Goal: Task Accomplishment & Management: Manage account settings

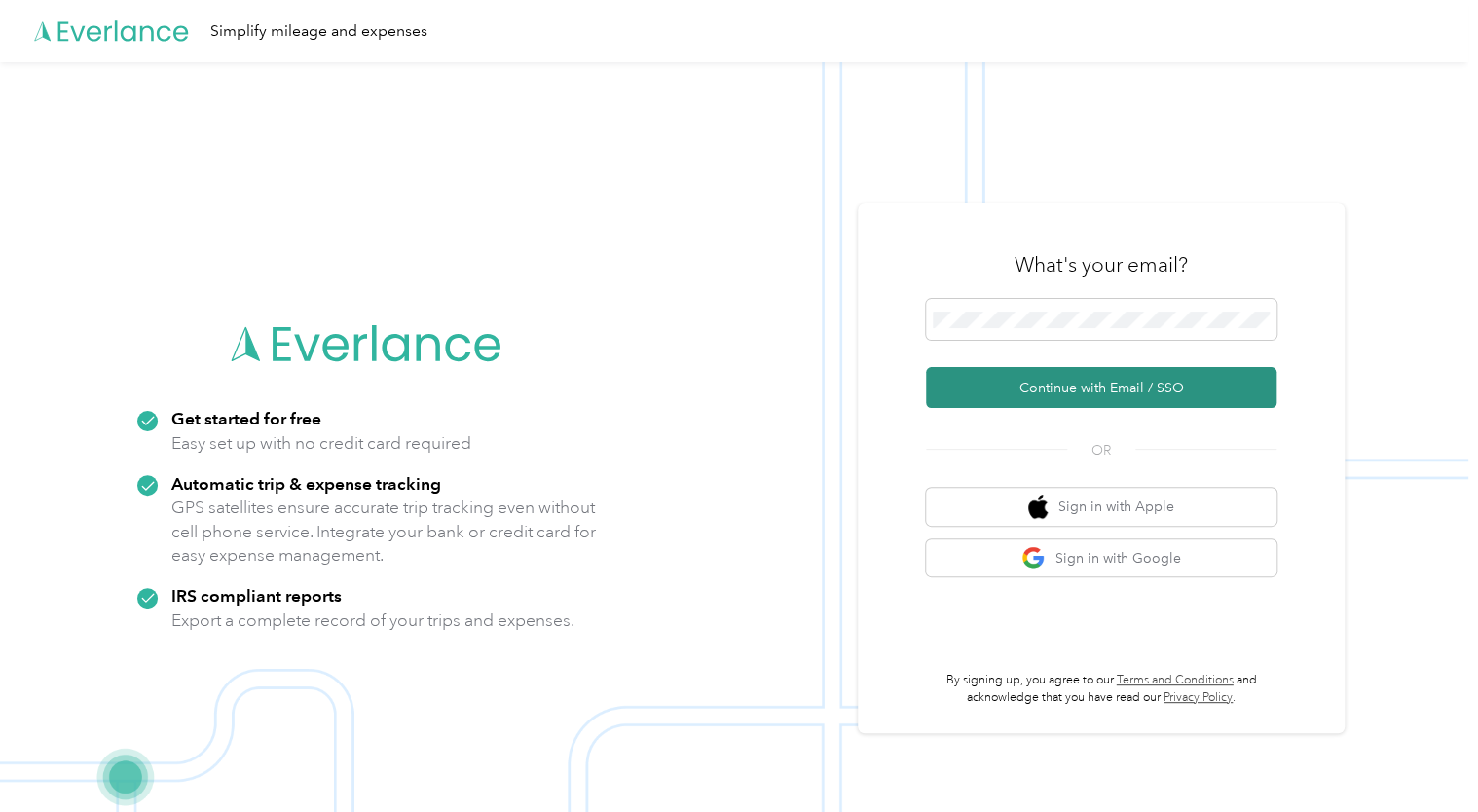
click at [1066, 383] on button "Continue with Email / SSO" at bounding box center [1101, 386] width 351 height 41
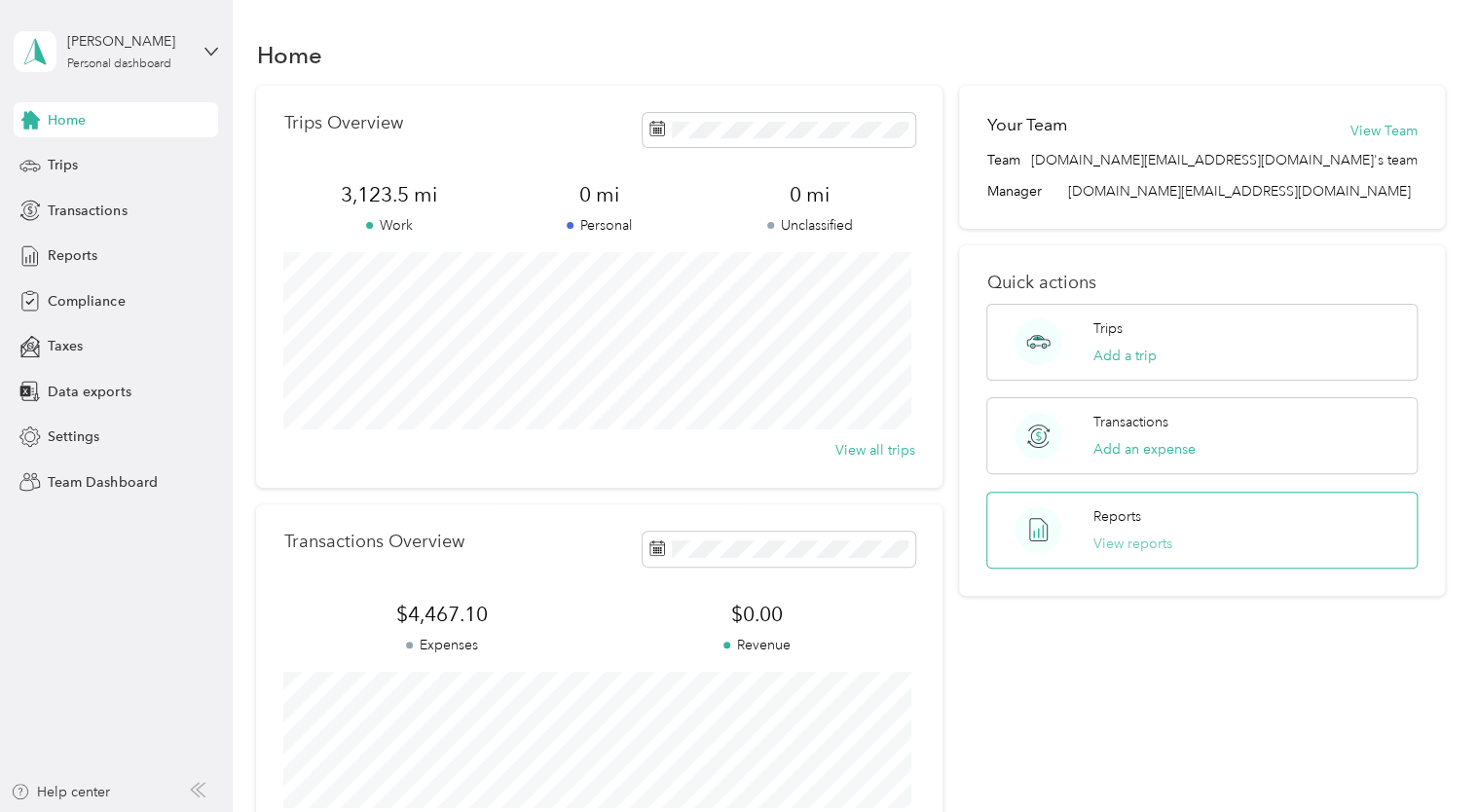
click at [1106, 540] on button "View reports" at bounding box center [1133, 543] width 79 height 21
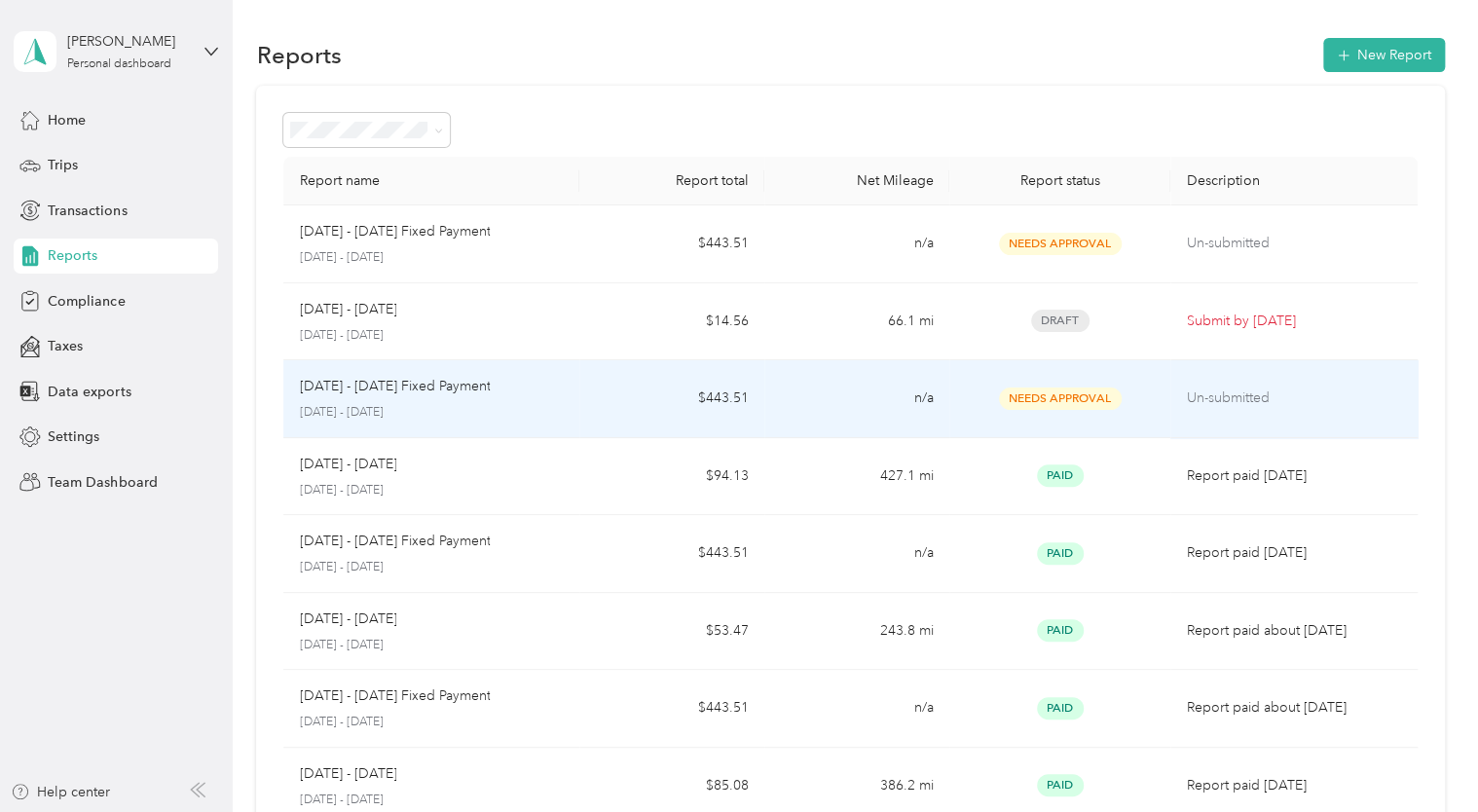
click at [498, 392] on div "Aug 1 - 31, 2025 Fixed Payment" at bounding box center [431, 386] width 265 height 22
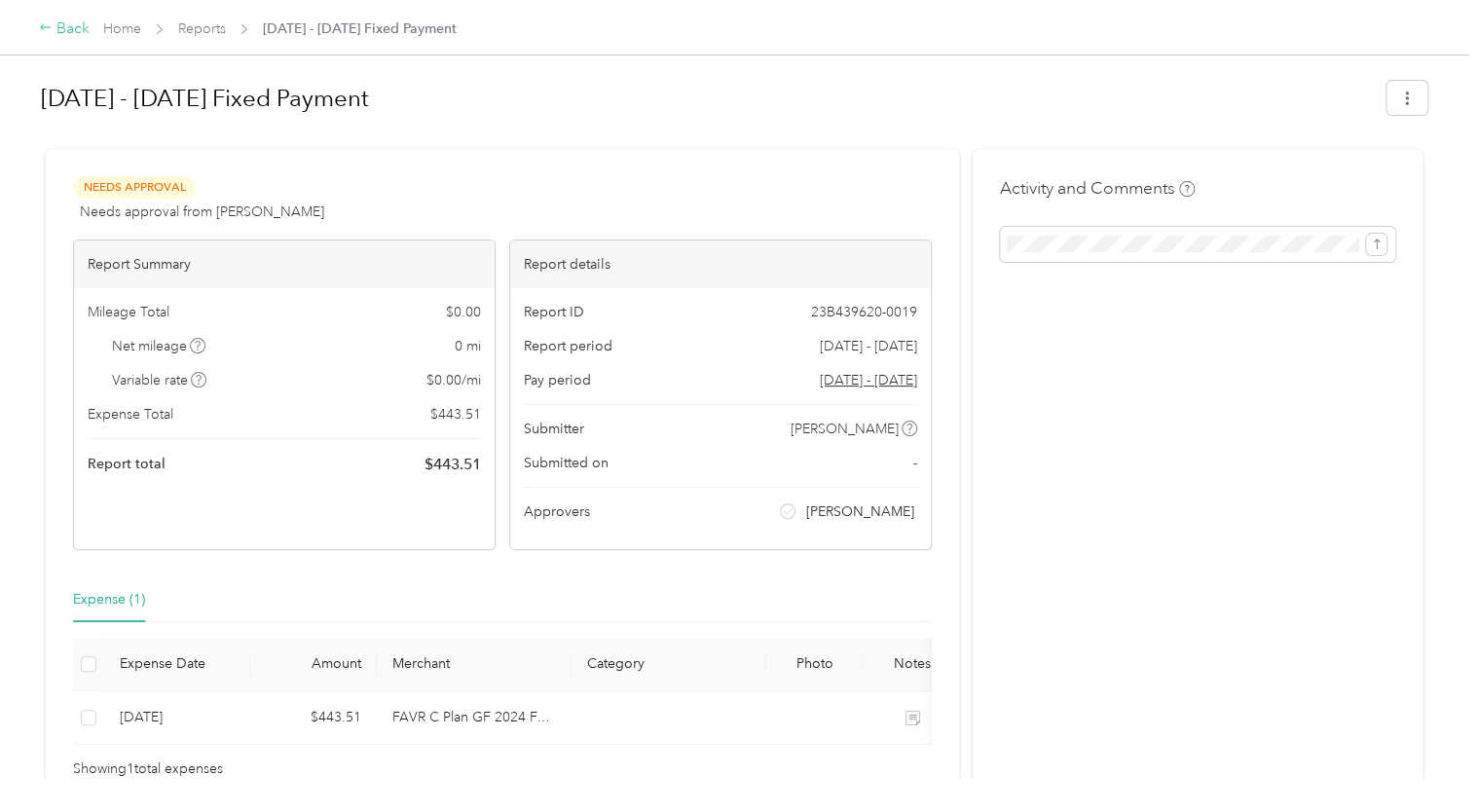
click at [49, 33] on icon at bounding box center [45, 28] width 14 height 14
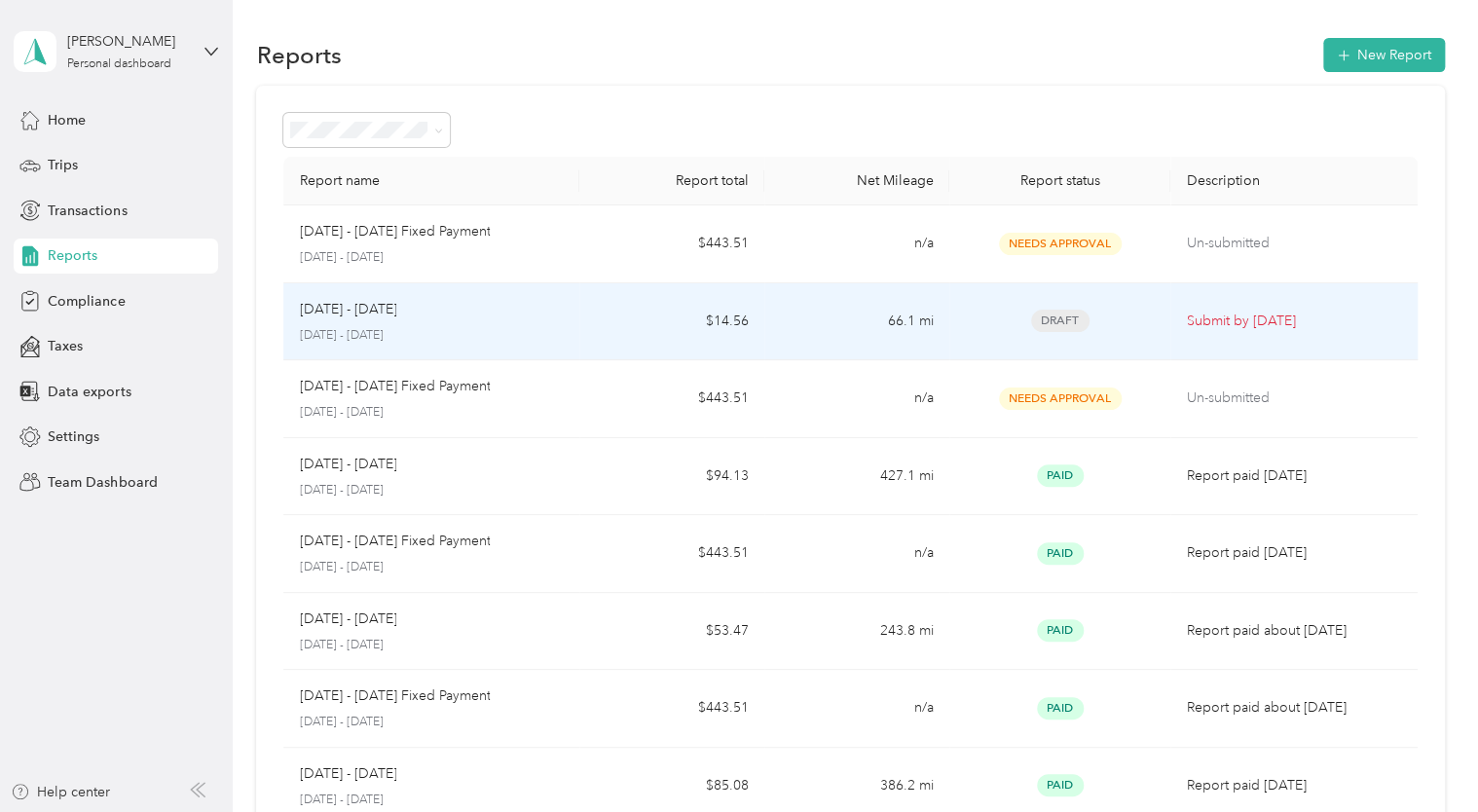
click at [572, 320] on td "Aug 1 - 31, 2025 August 1 - 31, 2025" at bounding box center [432, 322] width 296 height 78
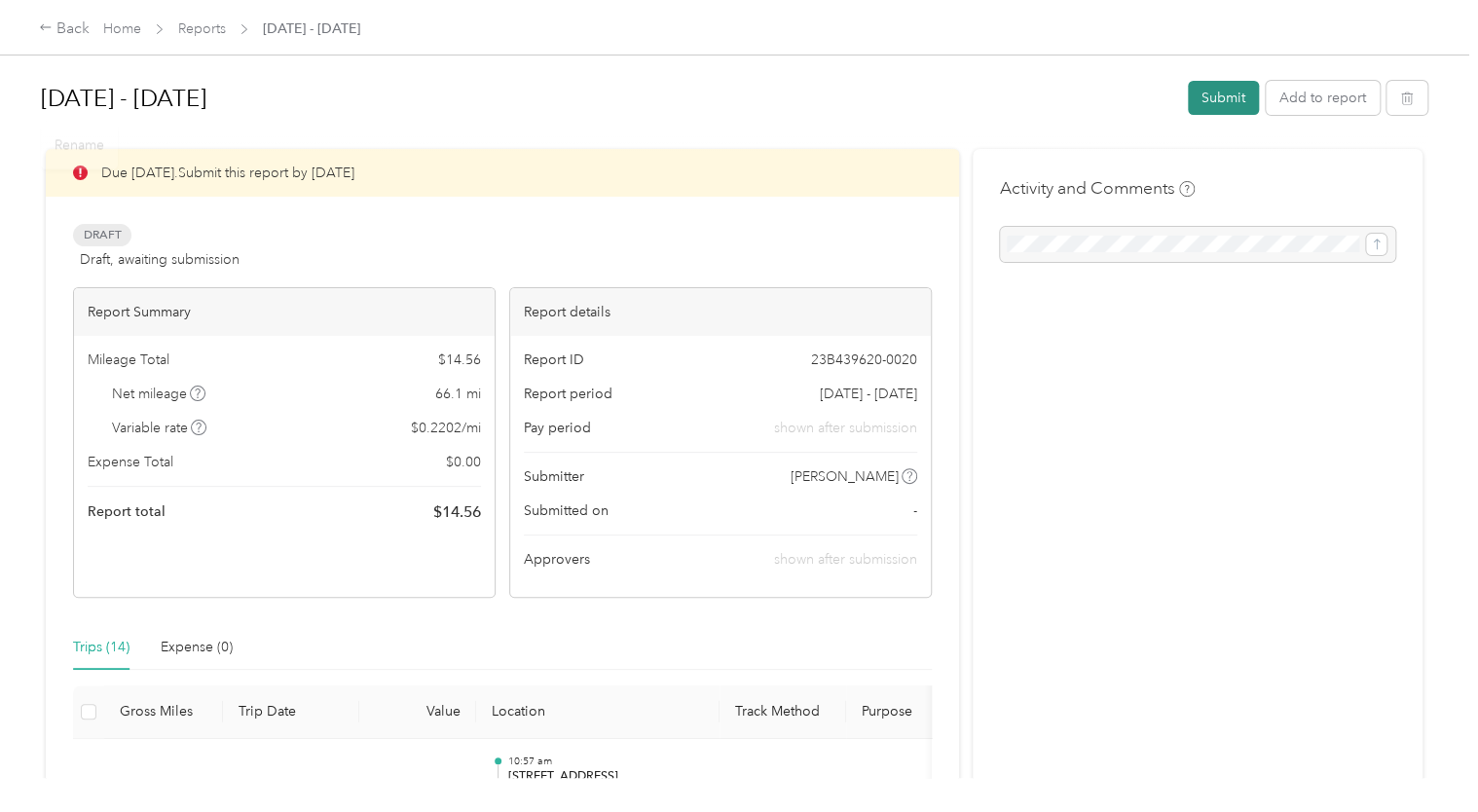
click at [1223, 105] on button "Submit" at bounding box center [1223, 98] width 71 height 34
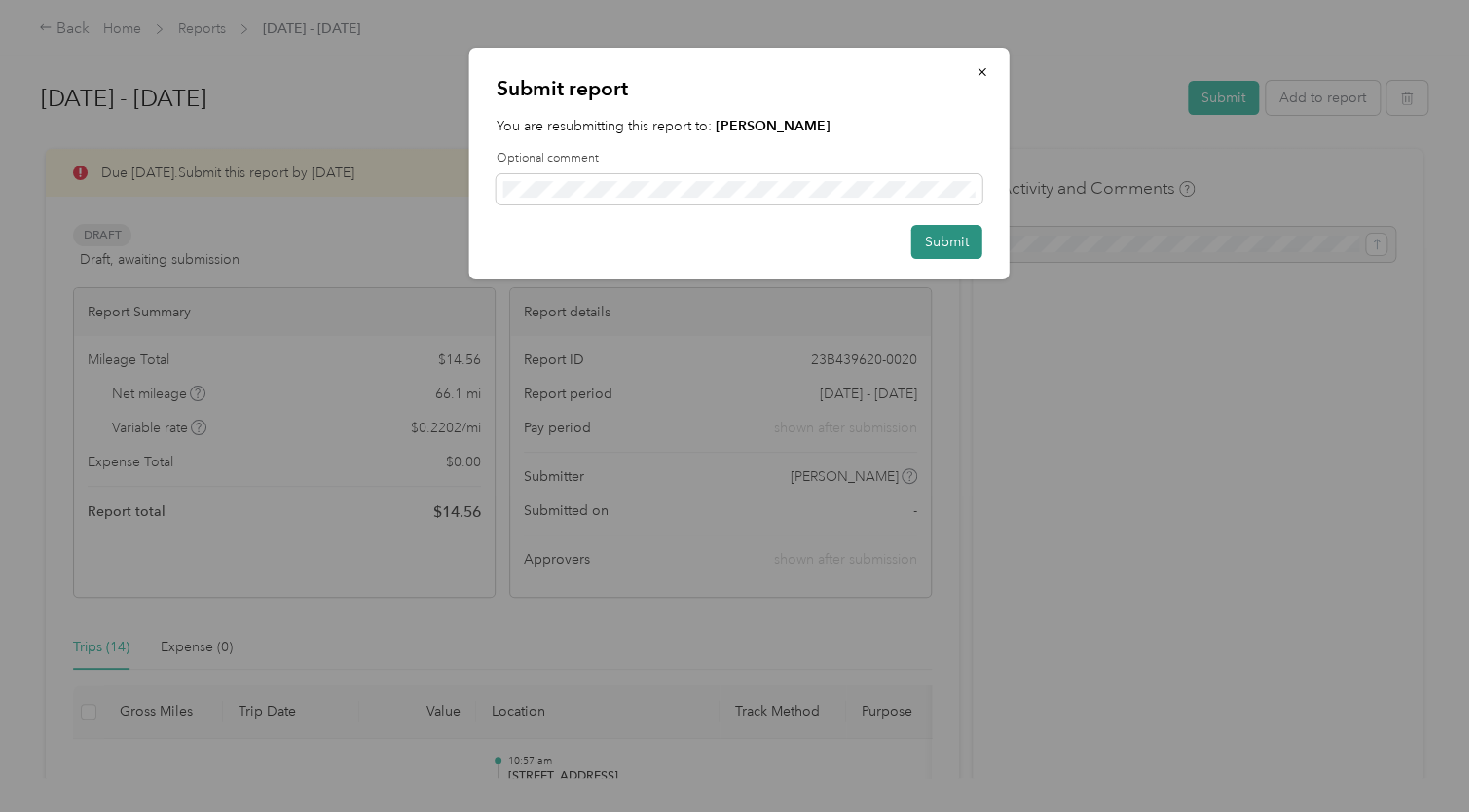
click at [923, 242] on button "Submit" at bounding box center [946, 242] width 71 height 34
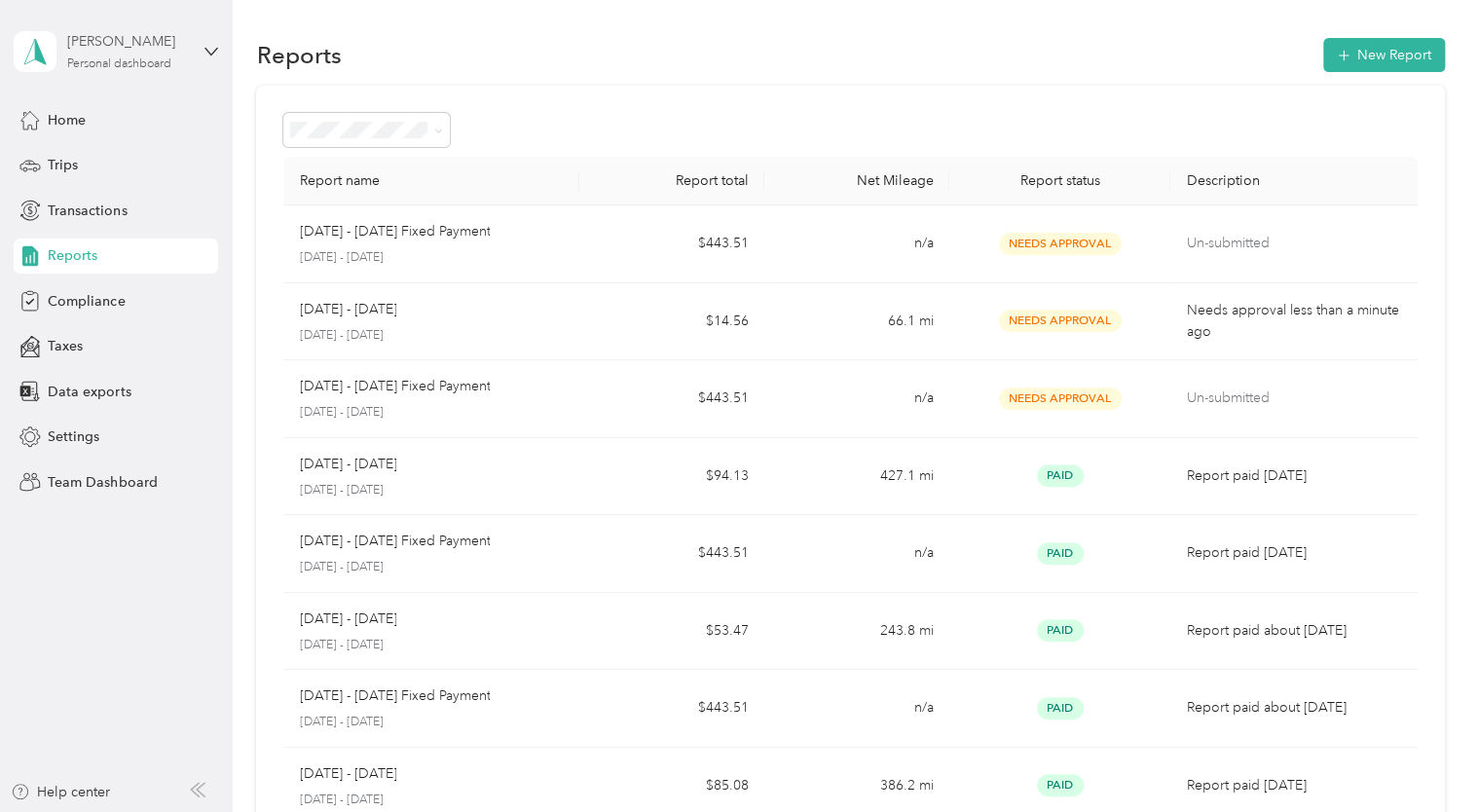
click at [99, 60] on div "Personal dashboard" at bounding box center [119, 64] width 104 height 12
click at [91, 162] on div "Team dashboard" at bounding box center [83, 154] width 104 height 21
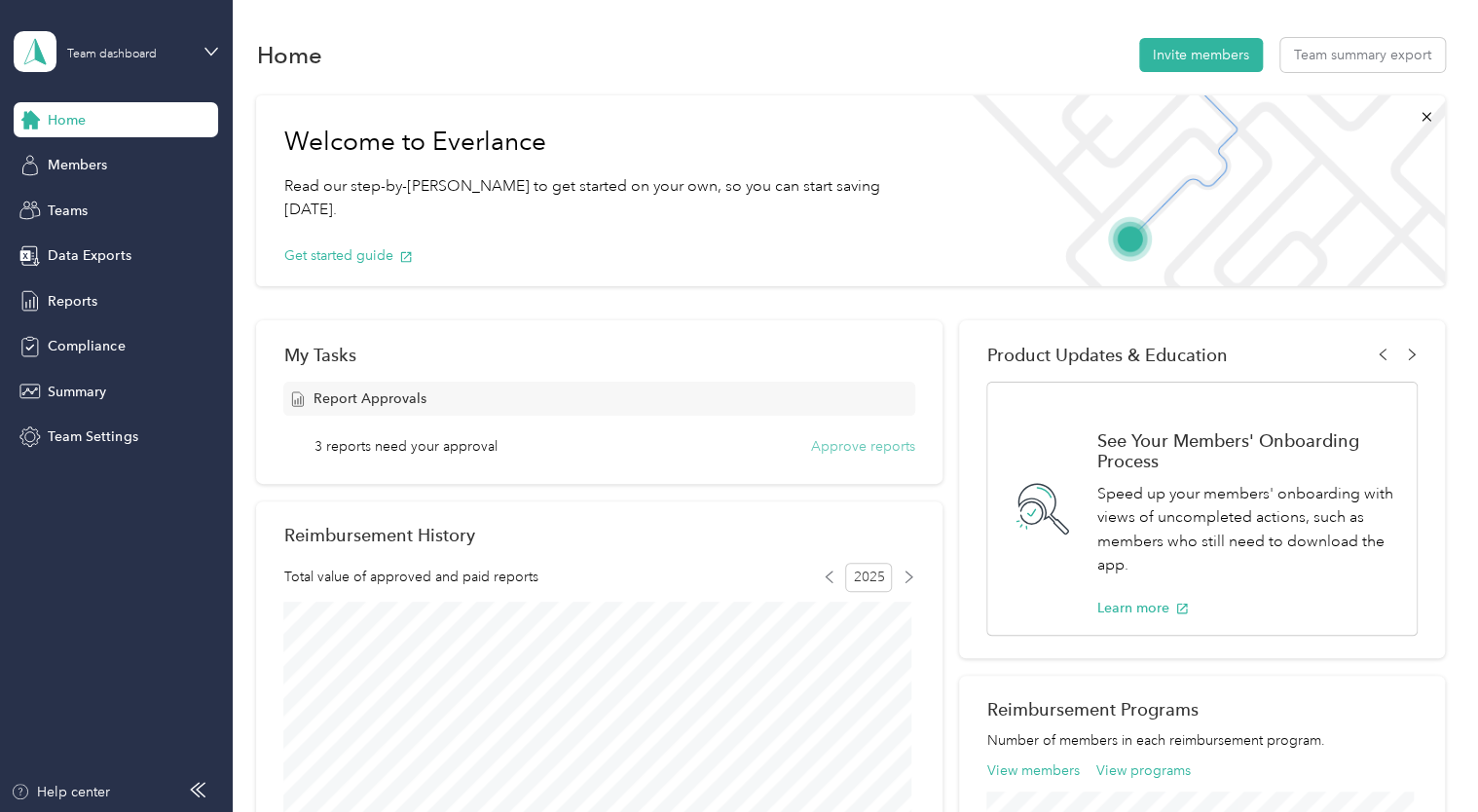
click at [832, 449] on button "Approve reports" at bounding box center [862, 446] width 104 height 21
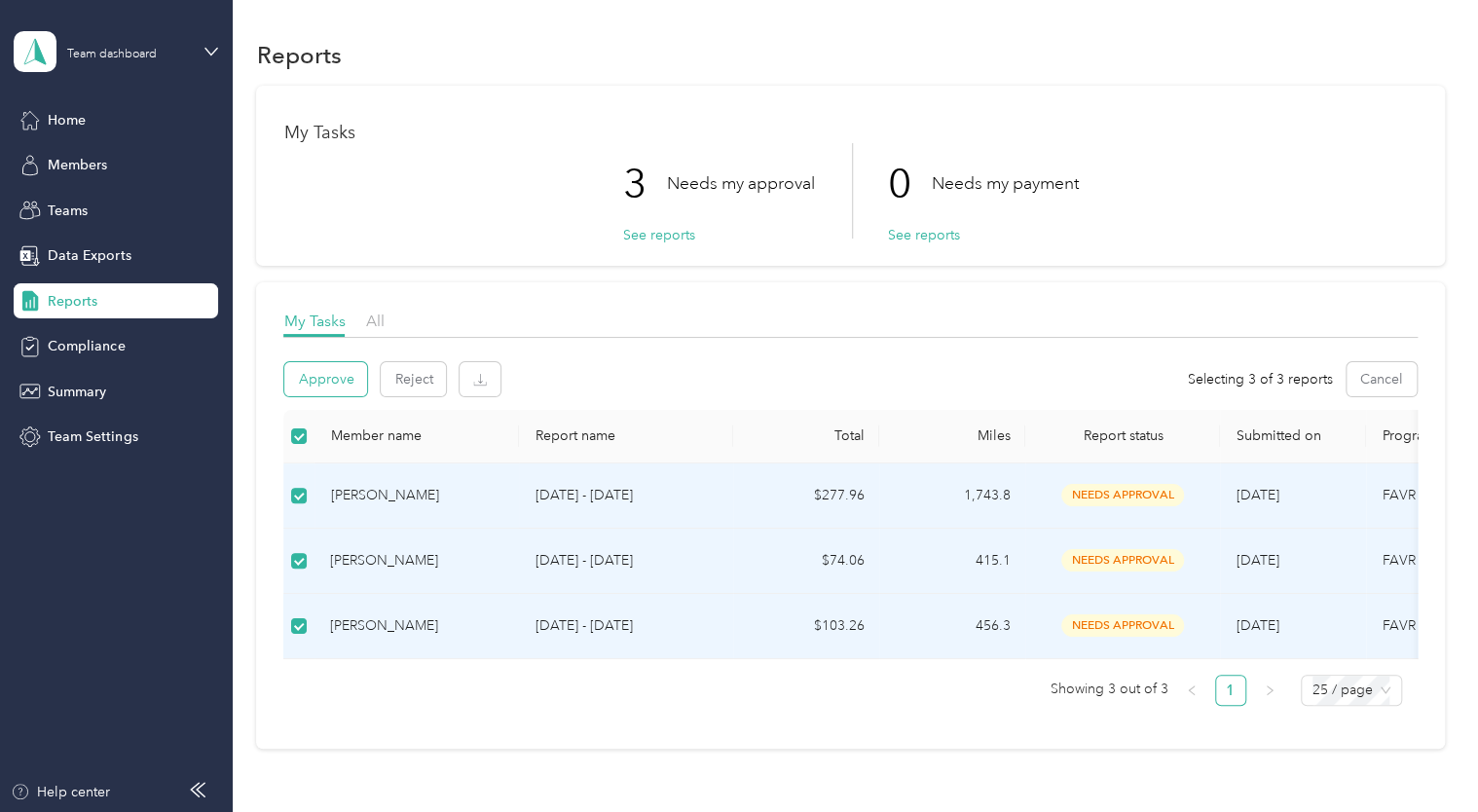
click at [320, 383] on button "Approve" at bounding box center [326, 379] width 83 height 34
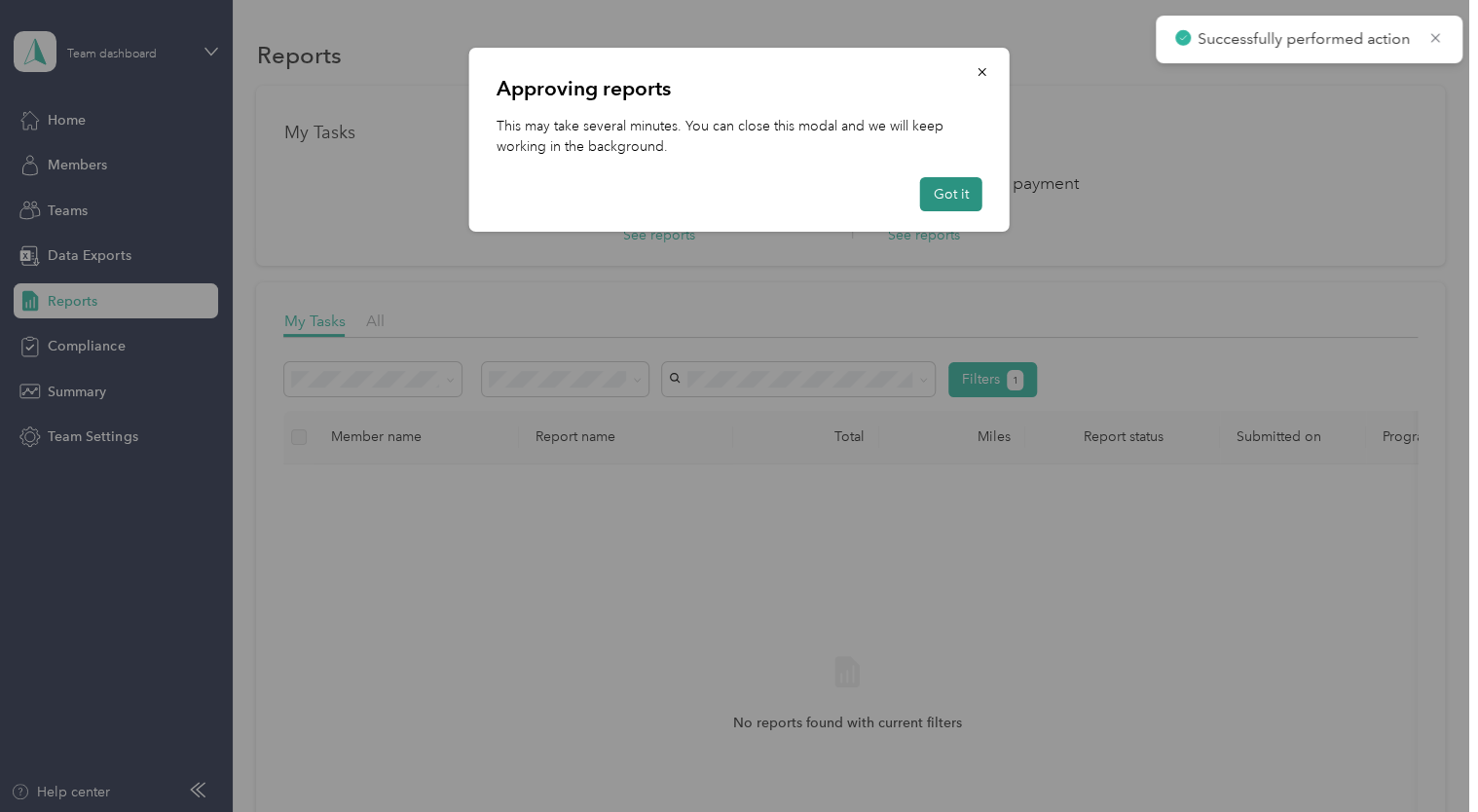
click at [945, 189] on button "Got it" at bounding box center [950, 194] width 62 height 34
